Goal: Information Seeking & Learning: Understand process/instructions

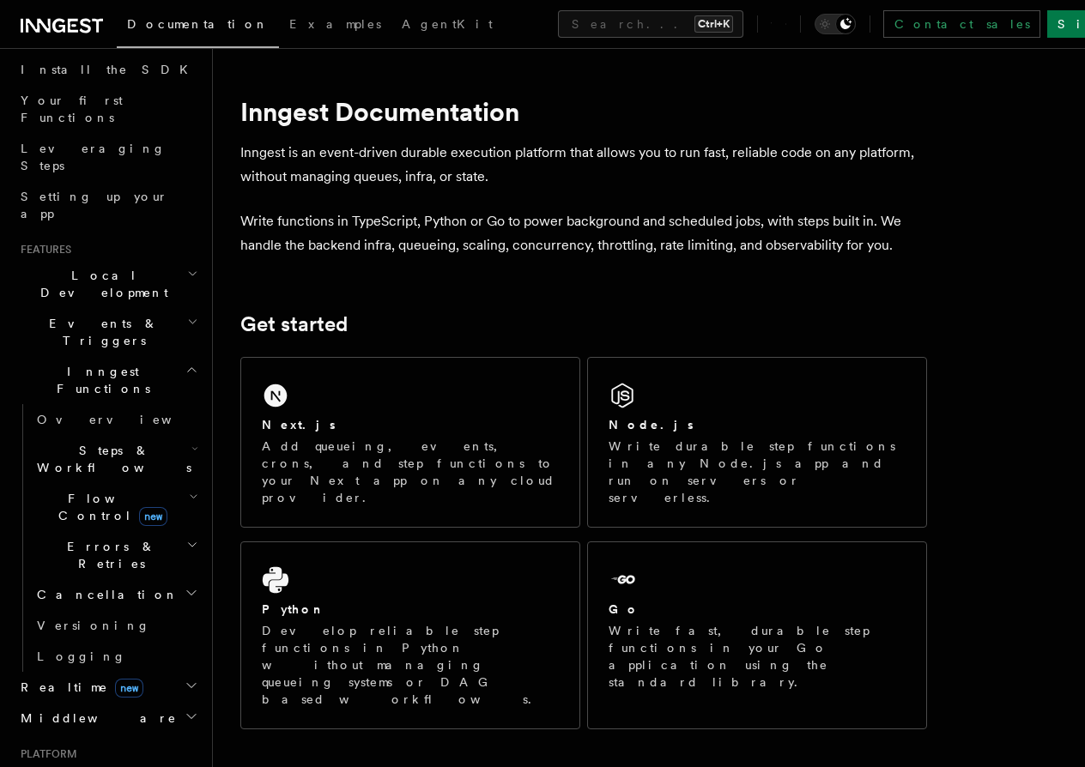
scroll to position [257, 0]
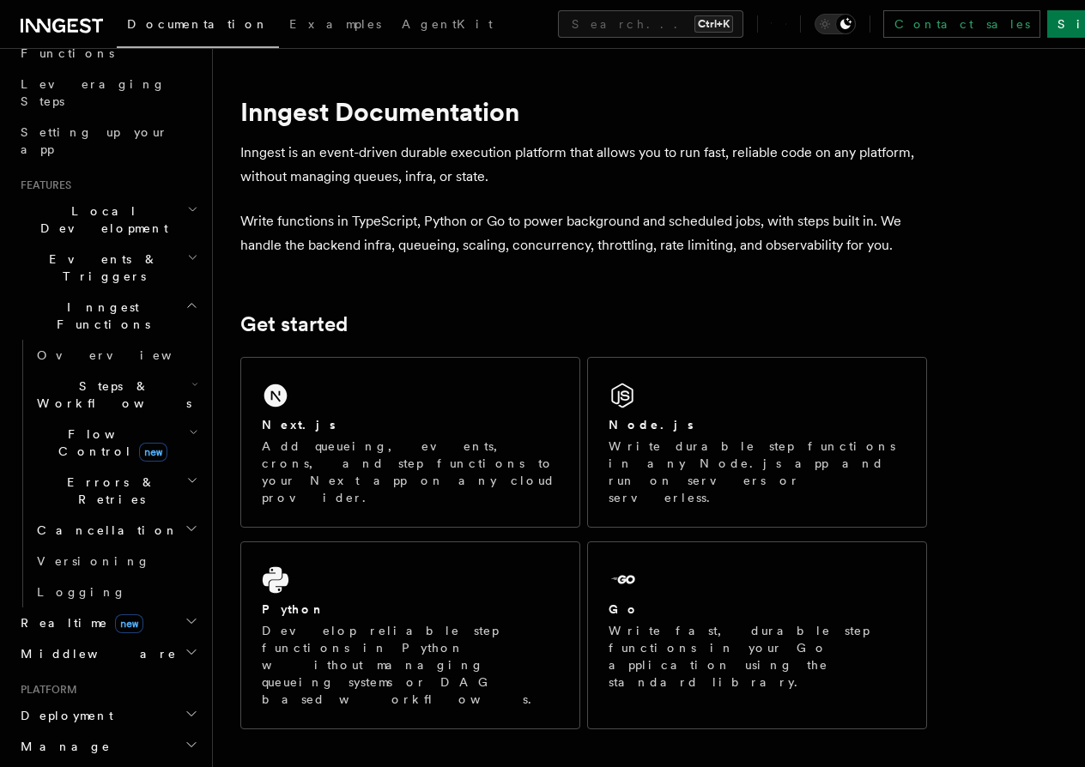
click at [145, 700] on h2 "Deployment" at bounding box center [108, 715] width 188 height 31
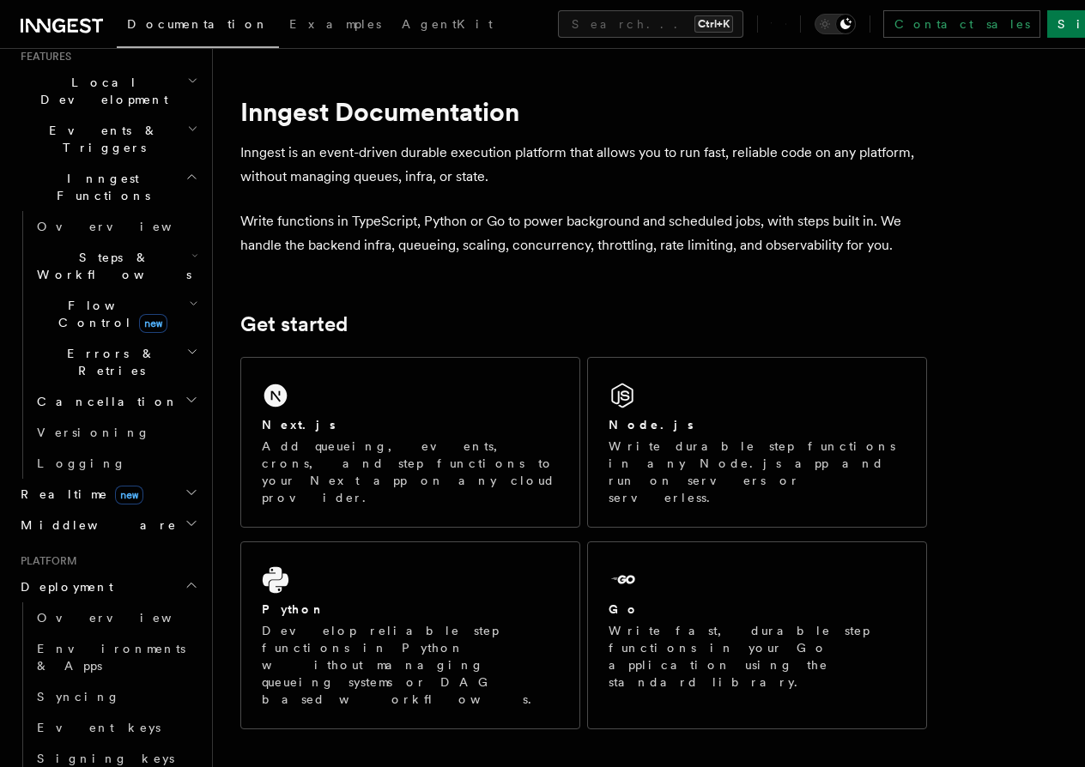
scroll to position [515, 0]
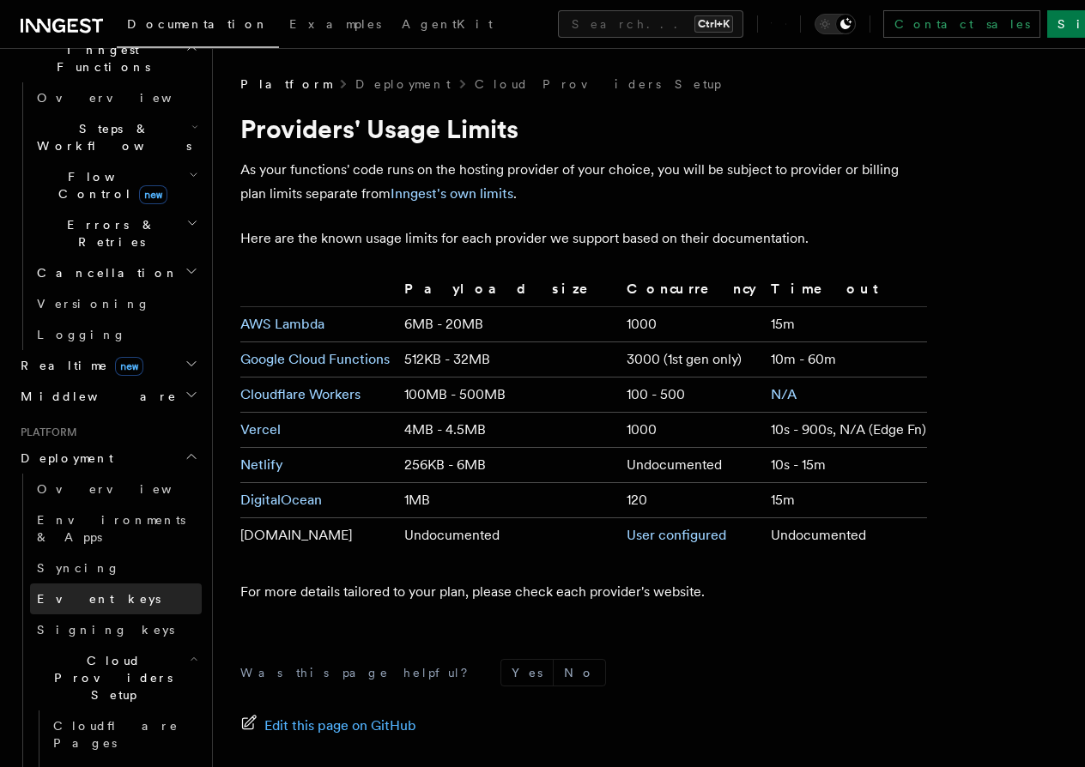
click at [109, 584] on link "Event keys" at bounding box center [116, 599] width 172 height 31
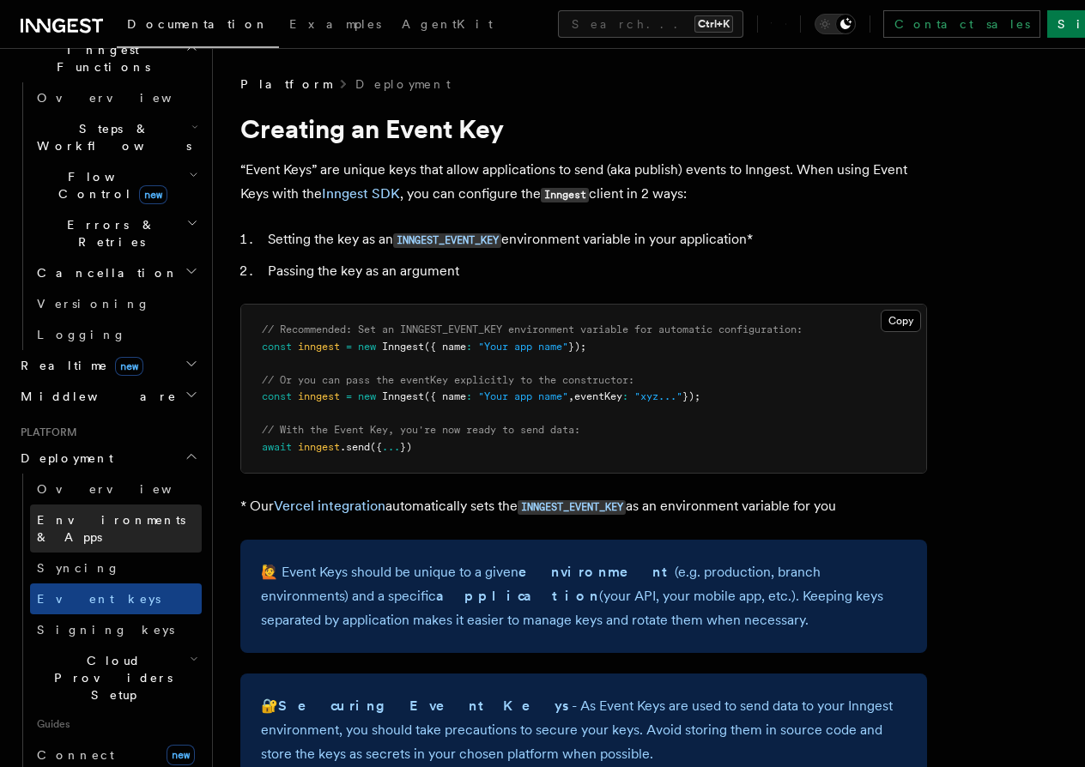
click at [126, 511] on span "Environments & Apps" at bounding box center [119, 528] width 165 height 34
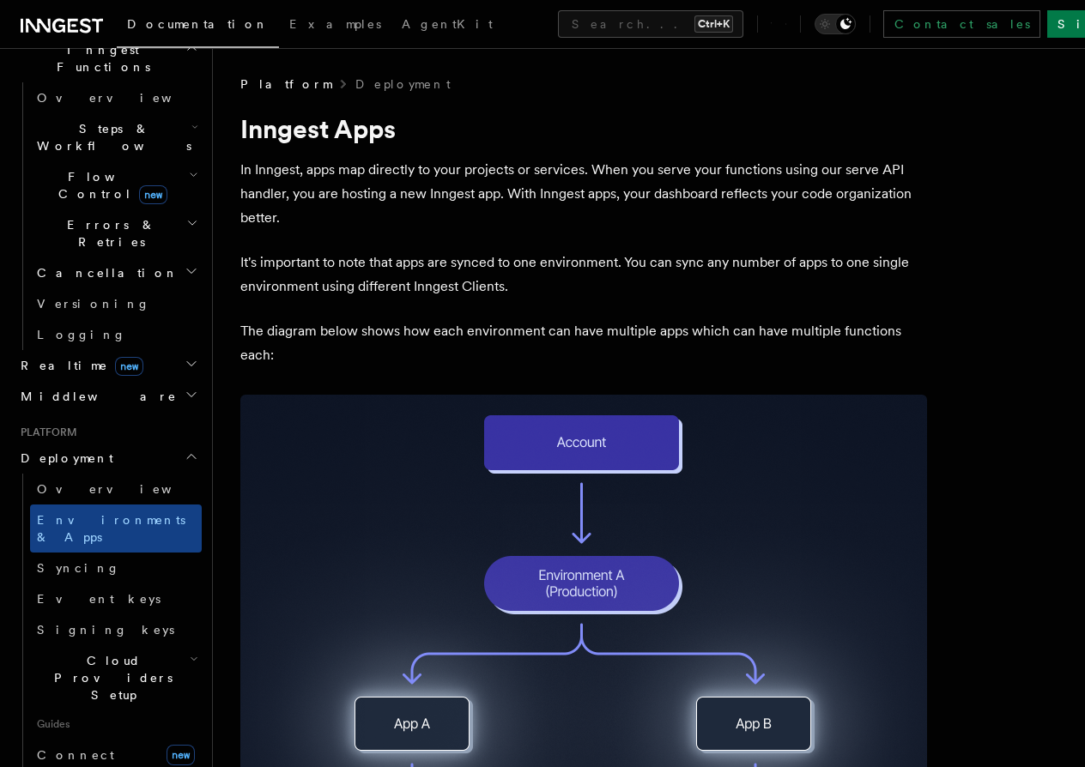
scroll to position [708, 0]
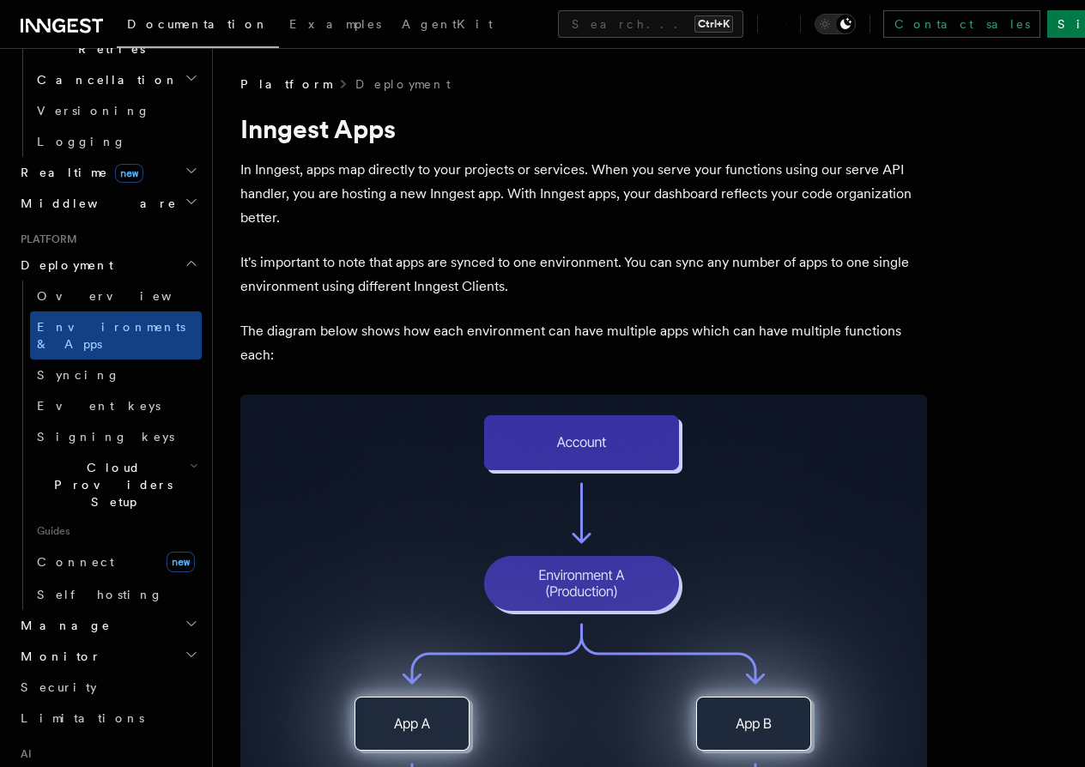
click at [153, 641] on h2 "Monitor" at bounding box center [108, 656] width 188 height 31
